Goal: Information Seeking & Learning: Learn about a topic

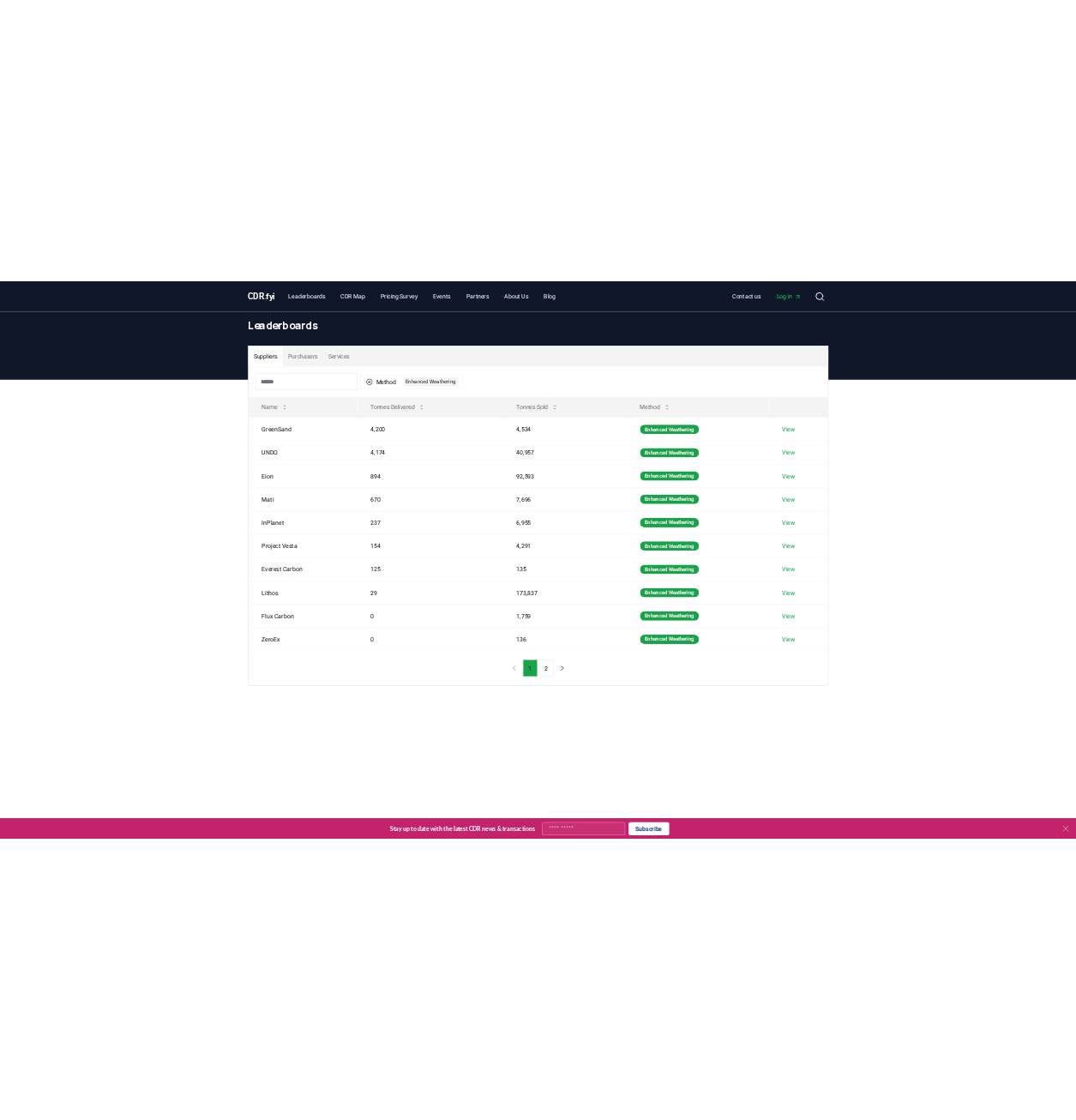
scroll to position [89, 0]
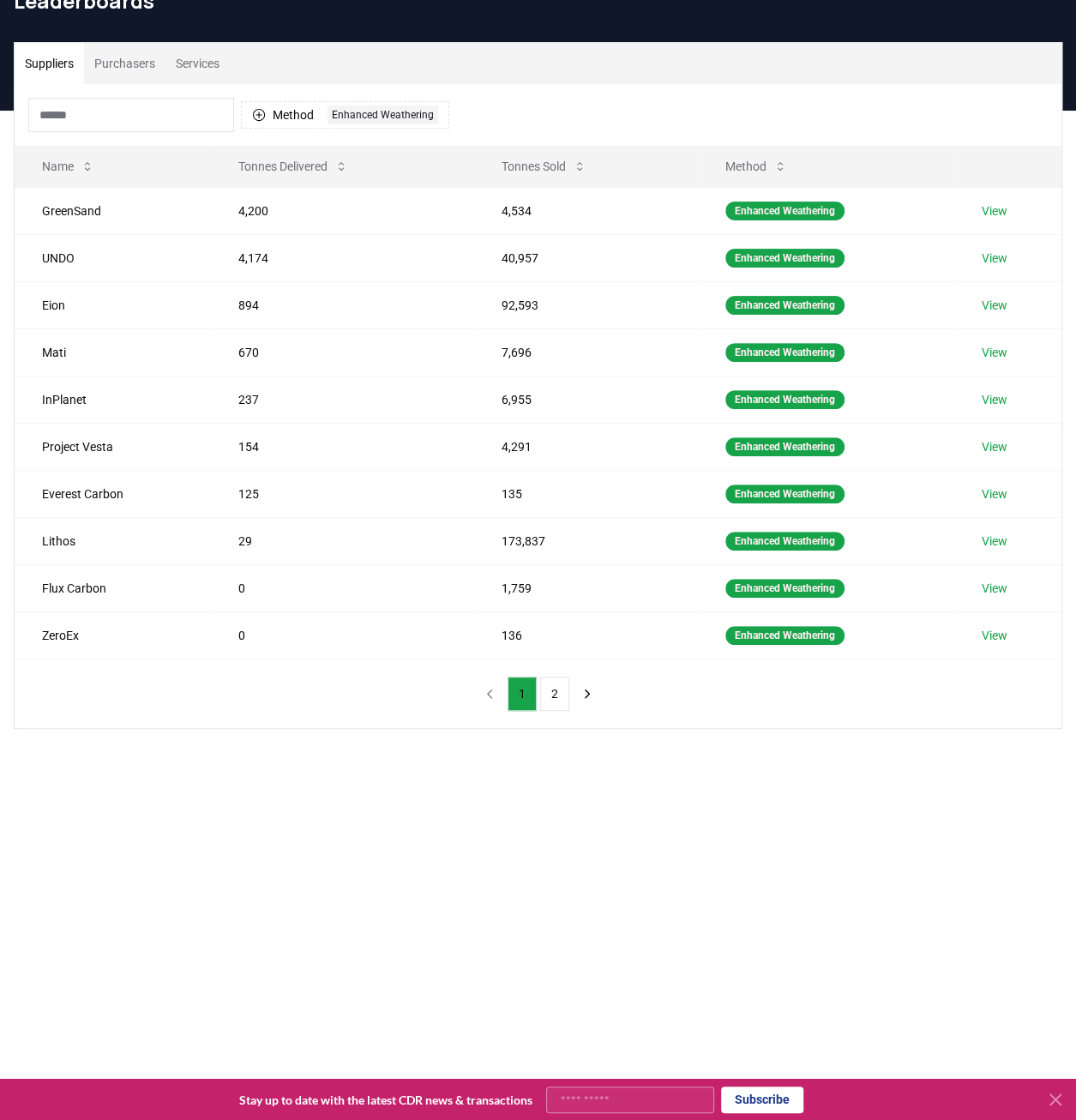
click at [291, 896] on main "Suppliers Purchasers Services Method 1 Enhanced Weathering Name Tonnes Delivere…" at bounding box center [538, 670] width 1076 height 1120
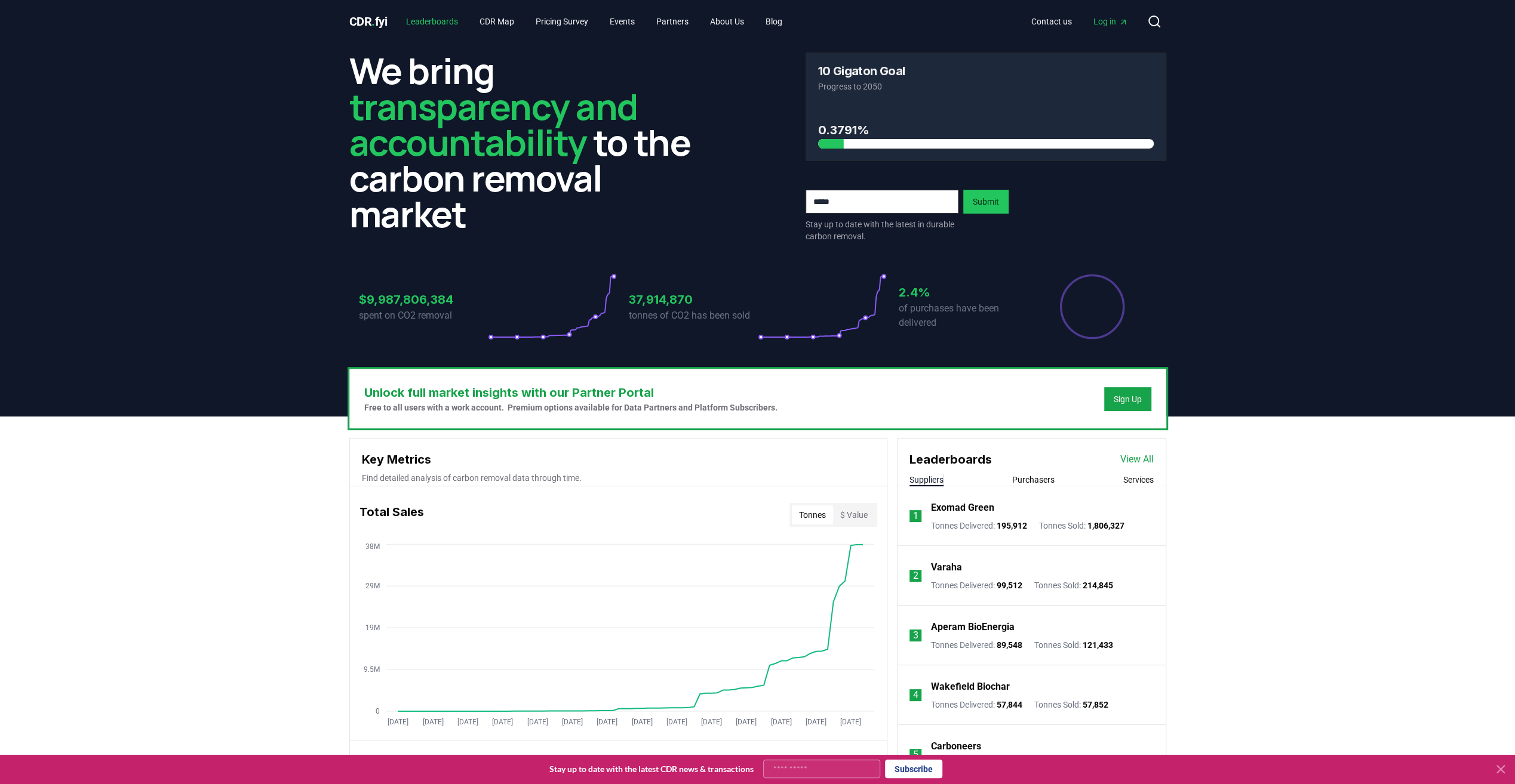
click at [433, 16] on link "Leaderboards" at bounding box center [431, 21] width 71 height 21
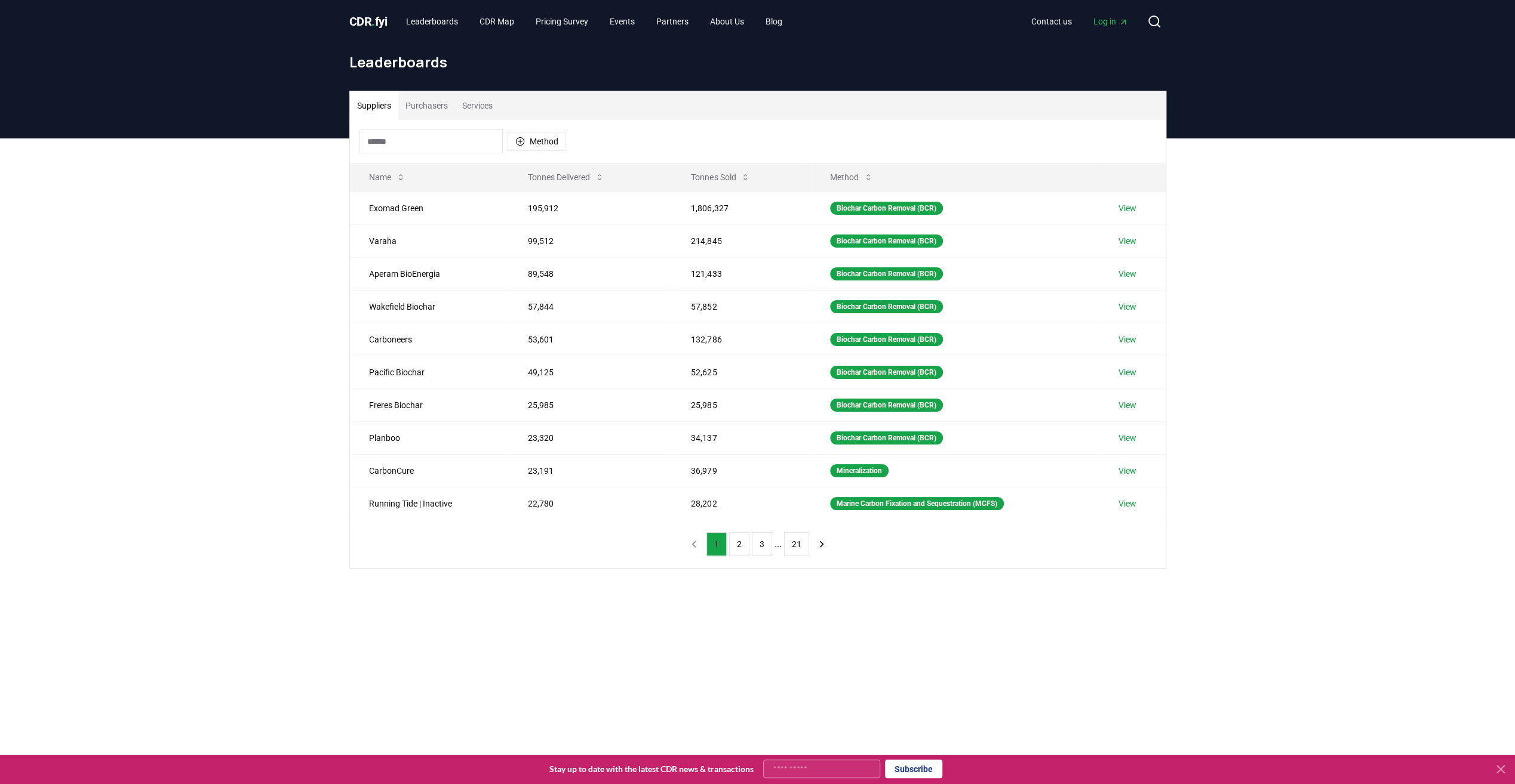
click at [434, 90] on div "Leaderboards" at bounding box center [758, 67] width 836 height 48
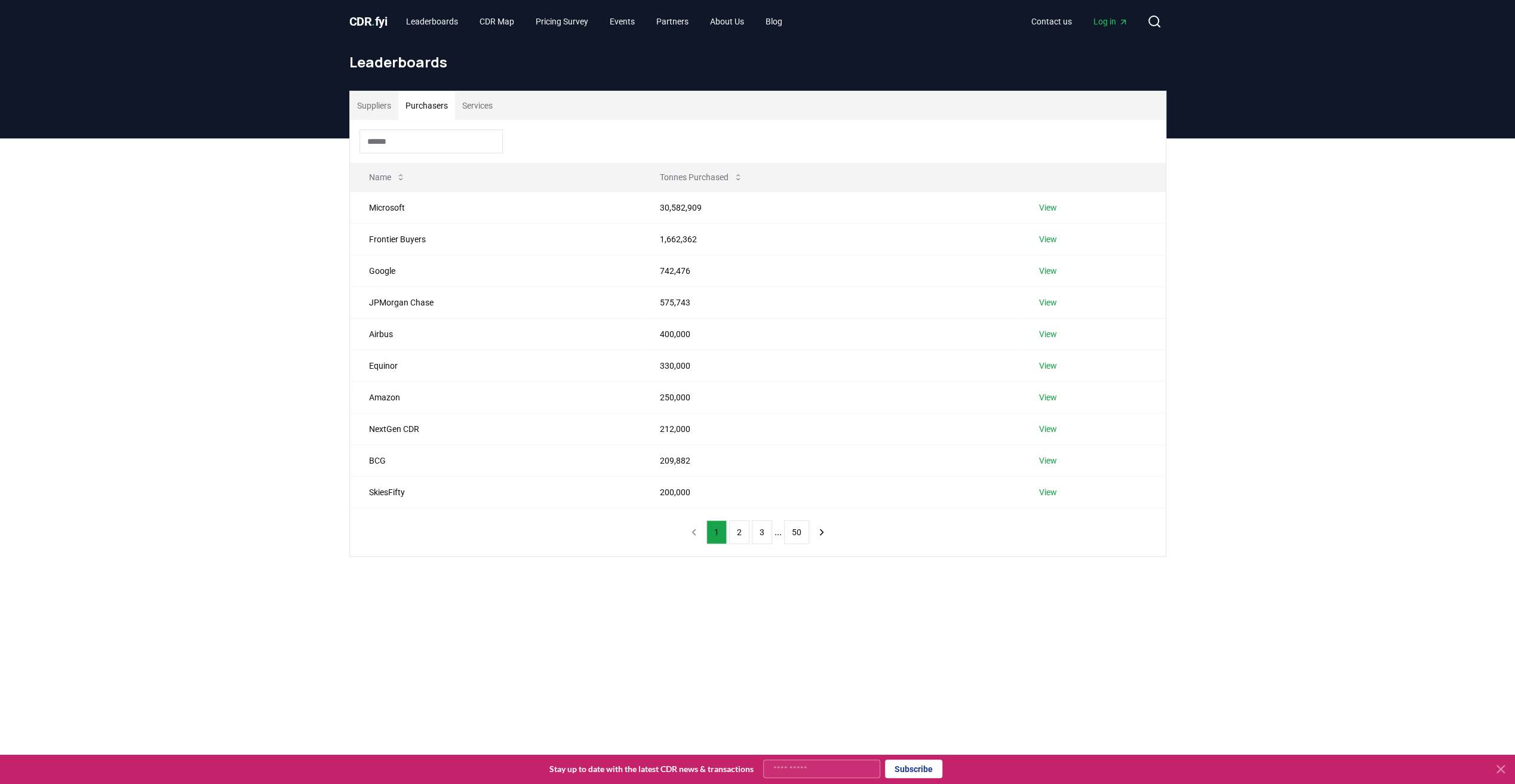
click at [434, 96] on button "Purchasers" at bounding box center [426, 105] width 57 height 28
click at [359, 104] on button "Suppliers" at bounding box center [374, 105] width 48 height 28
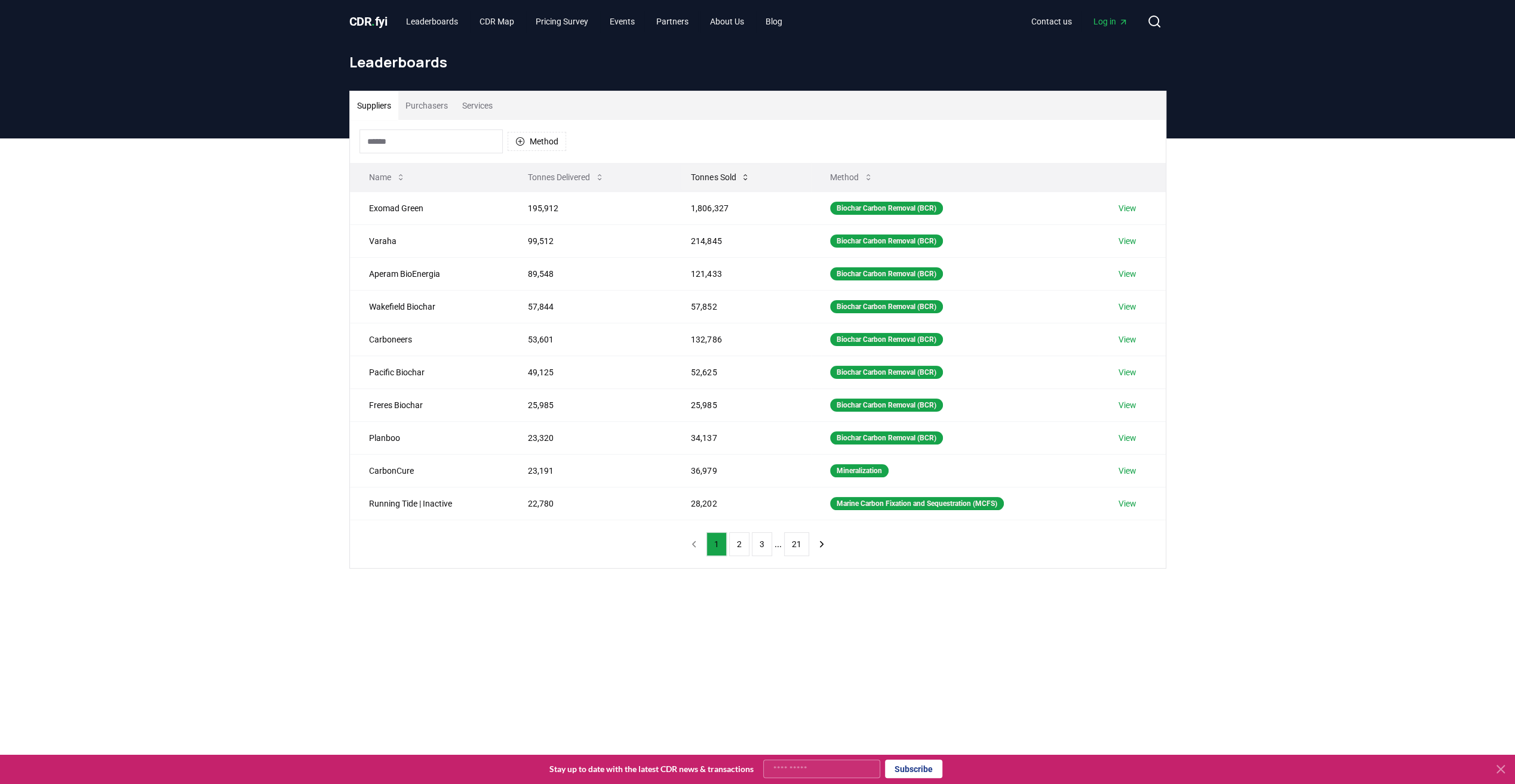
click at [709, 177] on button "Tonnes Sold" at bounding box center [720, 177] width 78 height 24
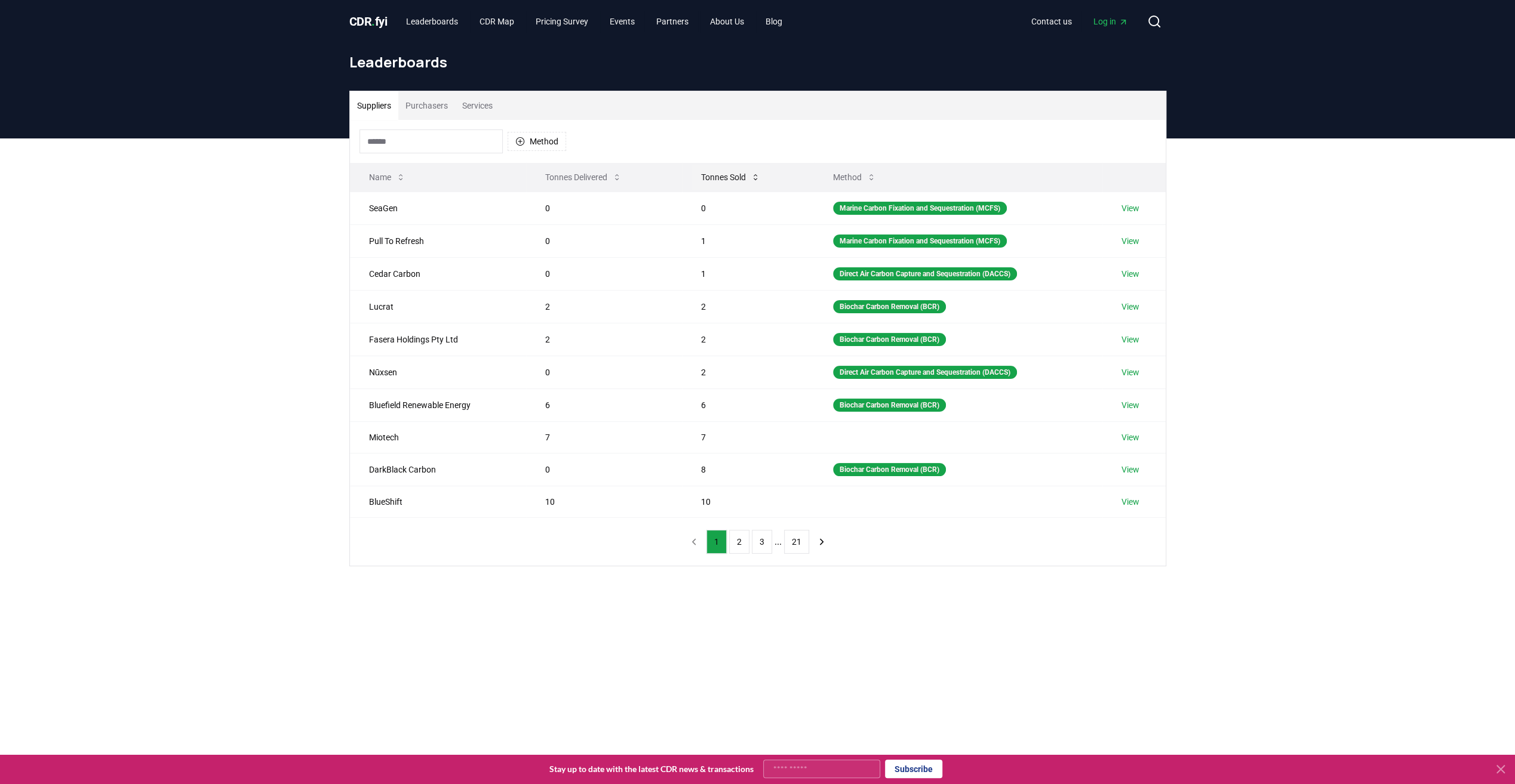
click at [709, 177] on button "Tonnes Sold" at bounding box center [730, 177] width 78 height 24
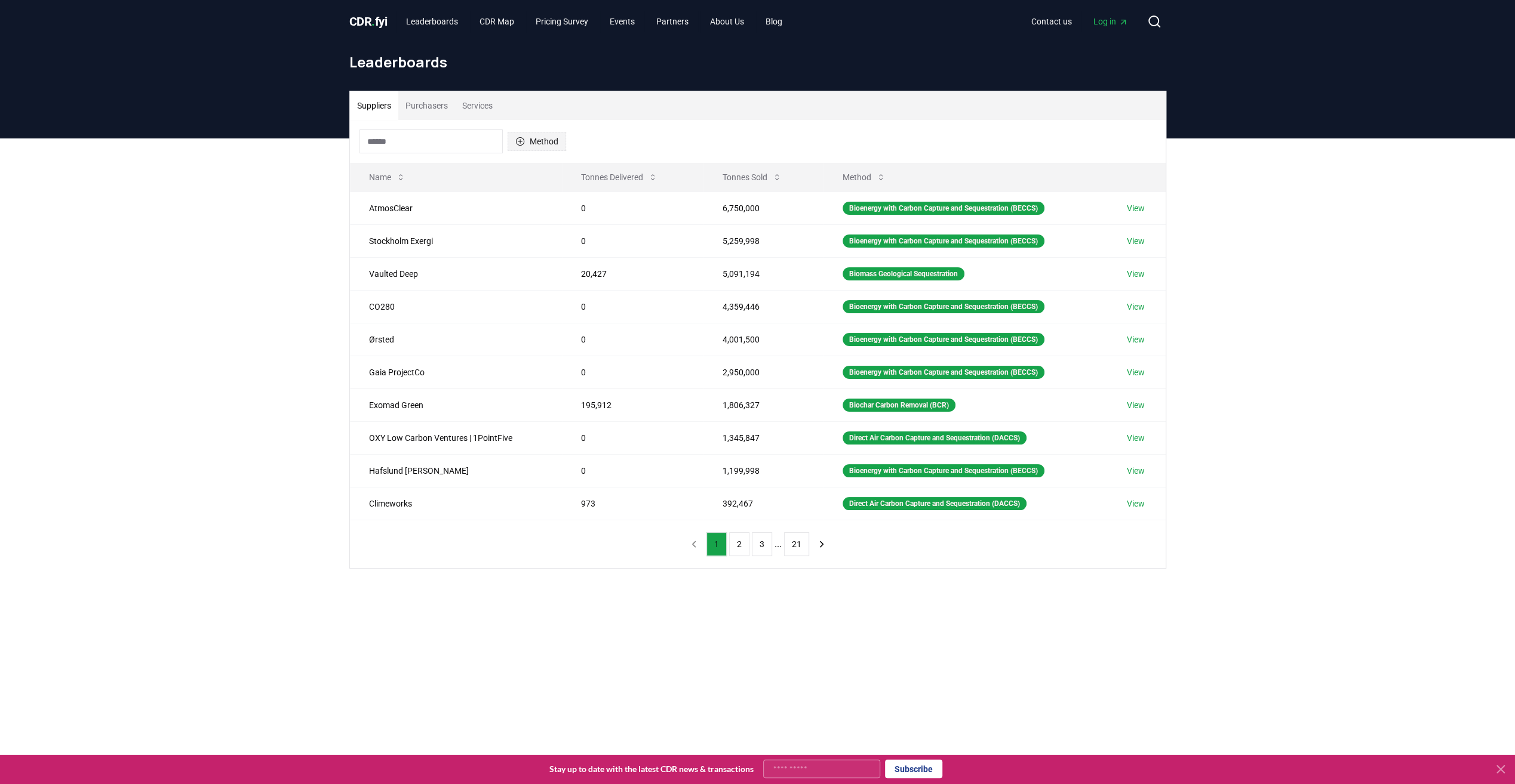
click at [552, 141] on button "Method" at bounding box center [537, 142] width 59 height 19
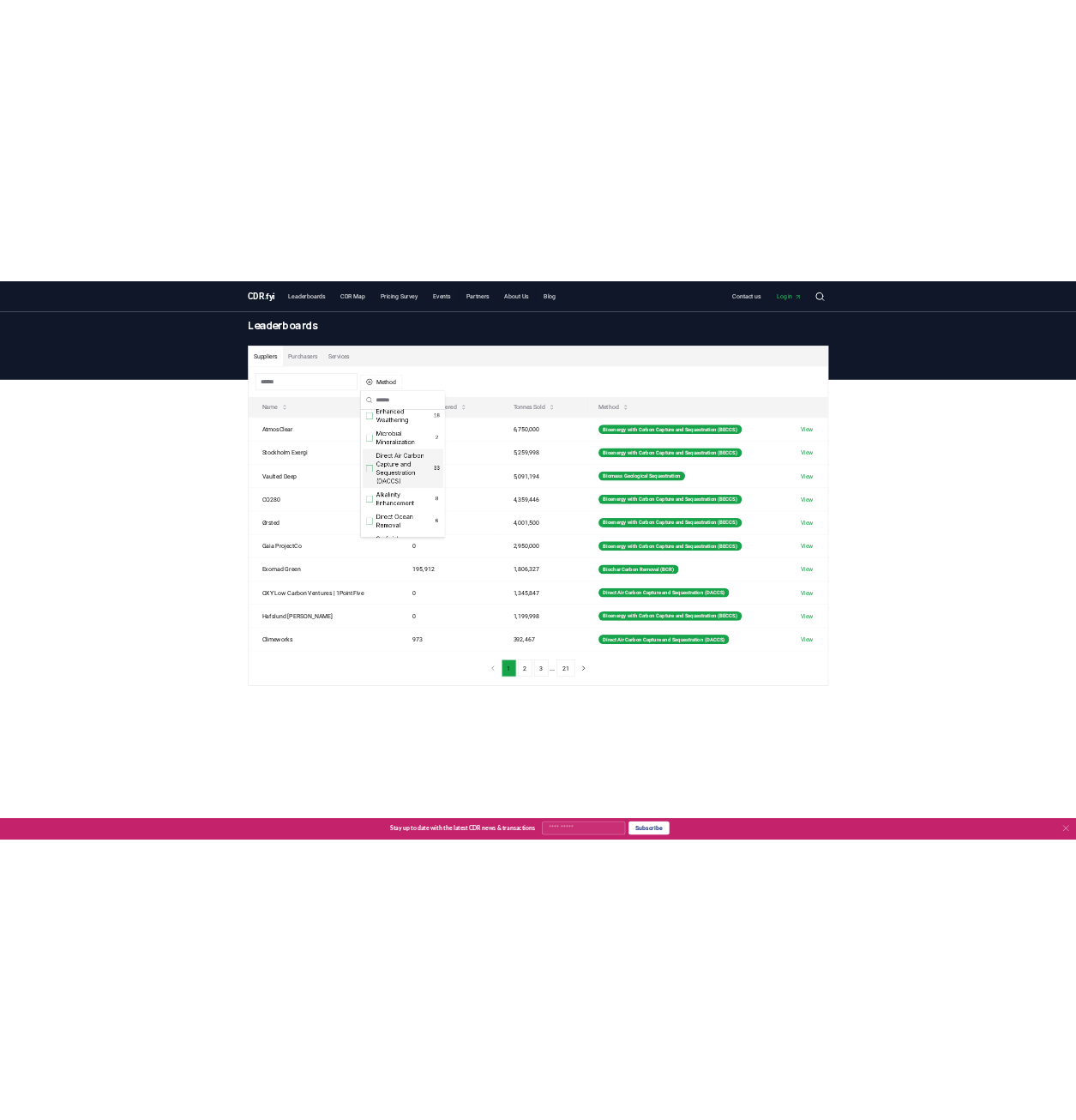
scroll to position [304, 0]
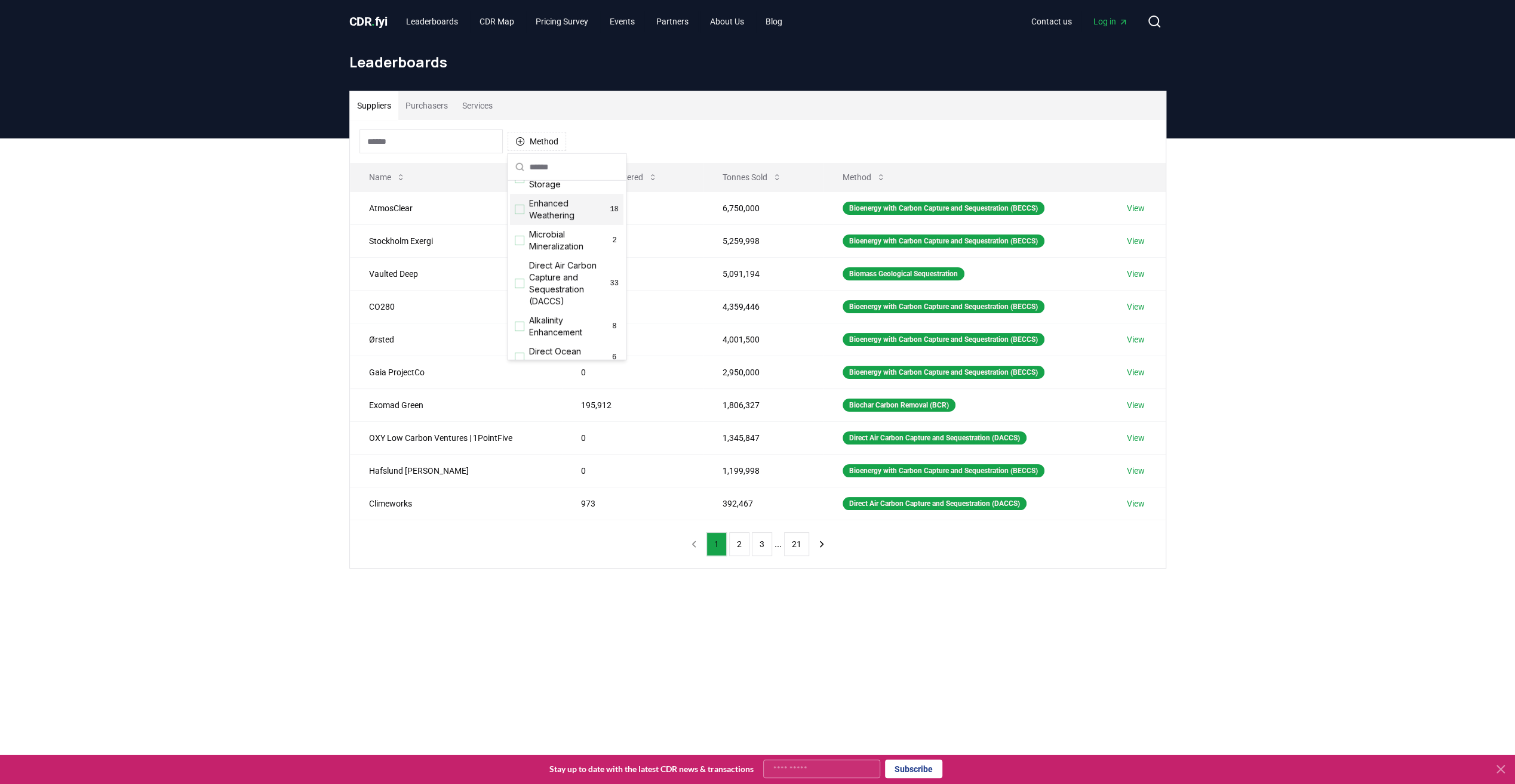
click at [548, 222] on span "Enhanced Weathering" at bounding box center [569, 209] width 81 height 24
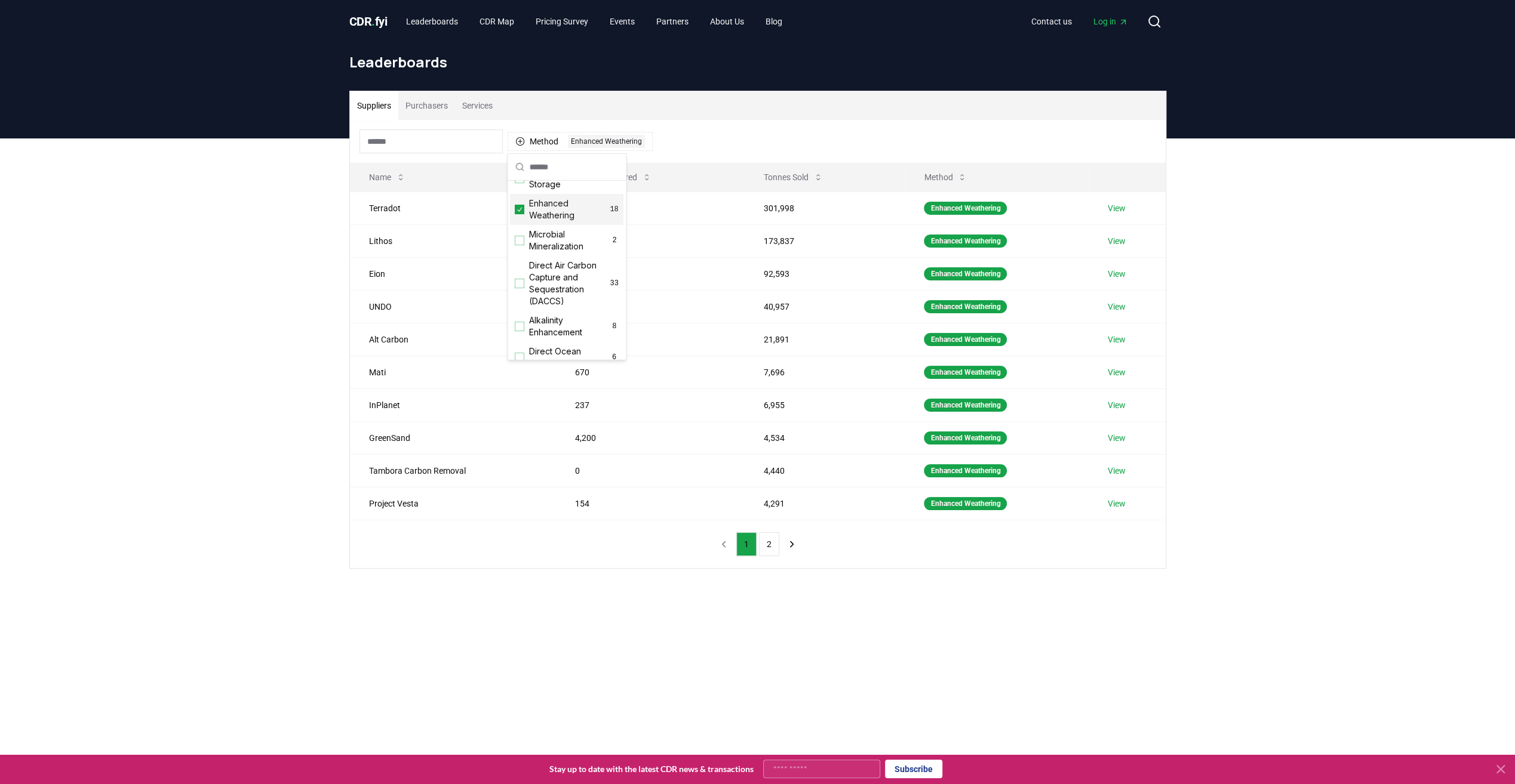
click at [767, 124] on div "Method 1 Enhanced Weathering" at bounding box center [758, 141] width 815 height 43
click at [759, 179] on button "Tonnes Sold" at bounding box center [793, 177] width 78 height 24
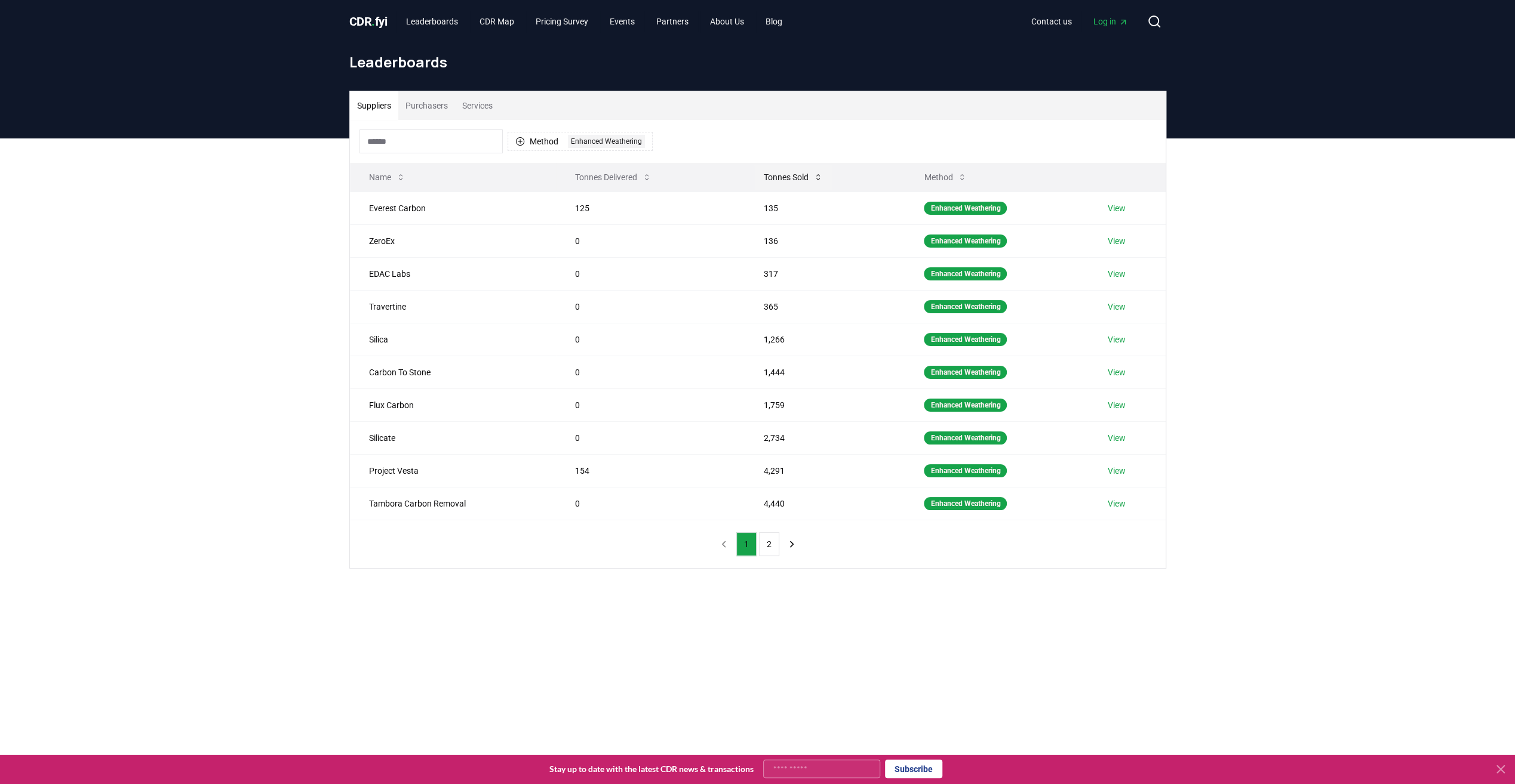
click at [774, 178] on button "Tonnes Sold" at bounding box center [793, 177] width 78 height 24
click at [238, 317] on div "Suppliers Purchasers Services Method 1 Enhanced Weathering Name Tonnes Delivere…" at bounding box center [757, 378] width 1515 height 478
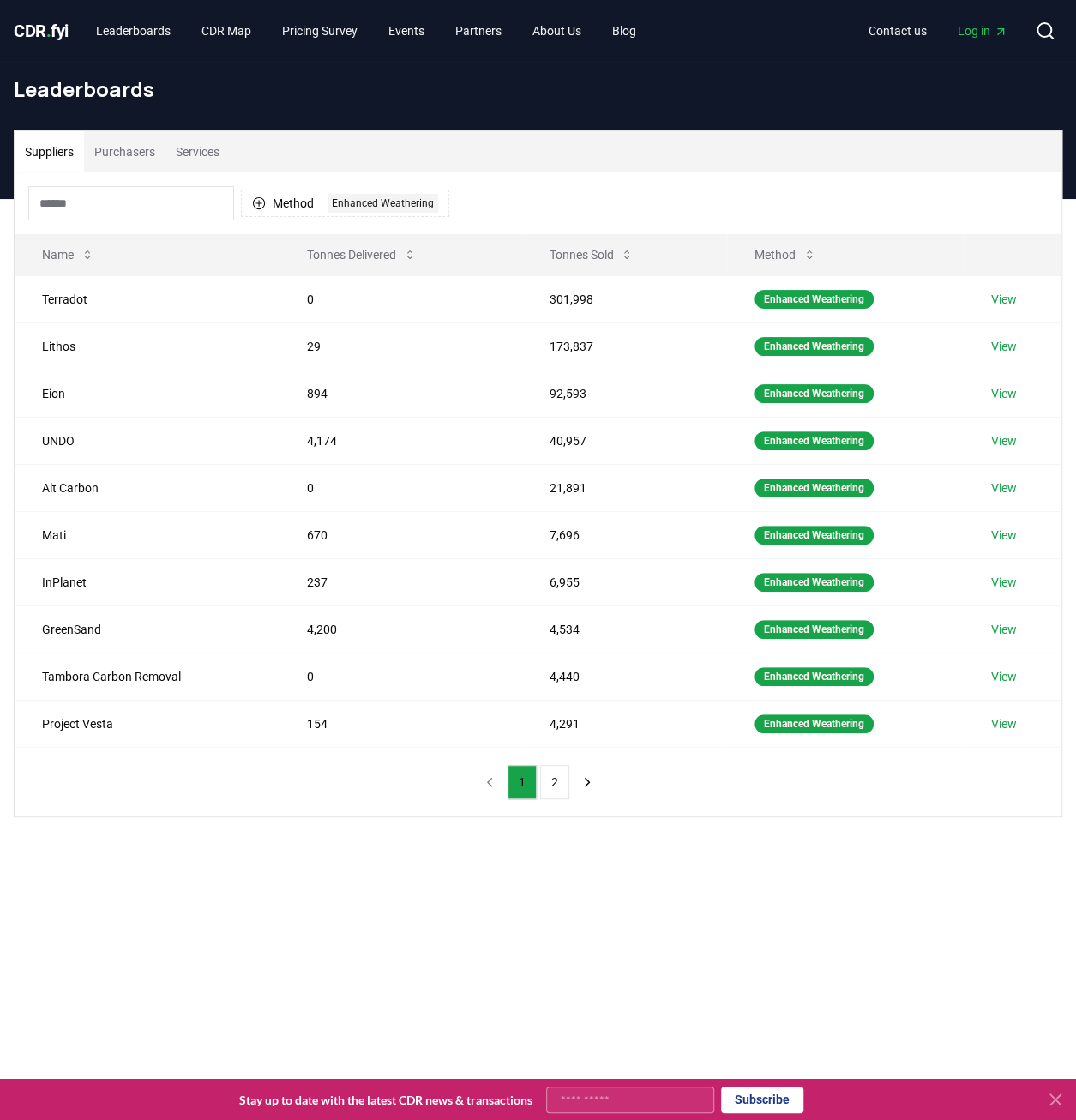
click at [473, 1034] on main "Suppliers Purchasers Services Method 1 Enhanced Weathering Name Tonnes Delivere…" at bounding box center [538, 759] width 1076 height 1120
click at [353, 943] on main "Suppliers Purchasers Services Method 1 Enhanced Weathering Name Tonnes Delivere…" at bounding box center [538, 759] width 1076 height 1120
